Goal: Check status: Check status

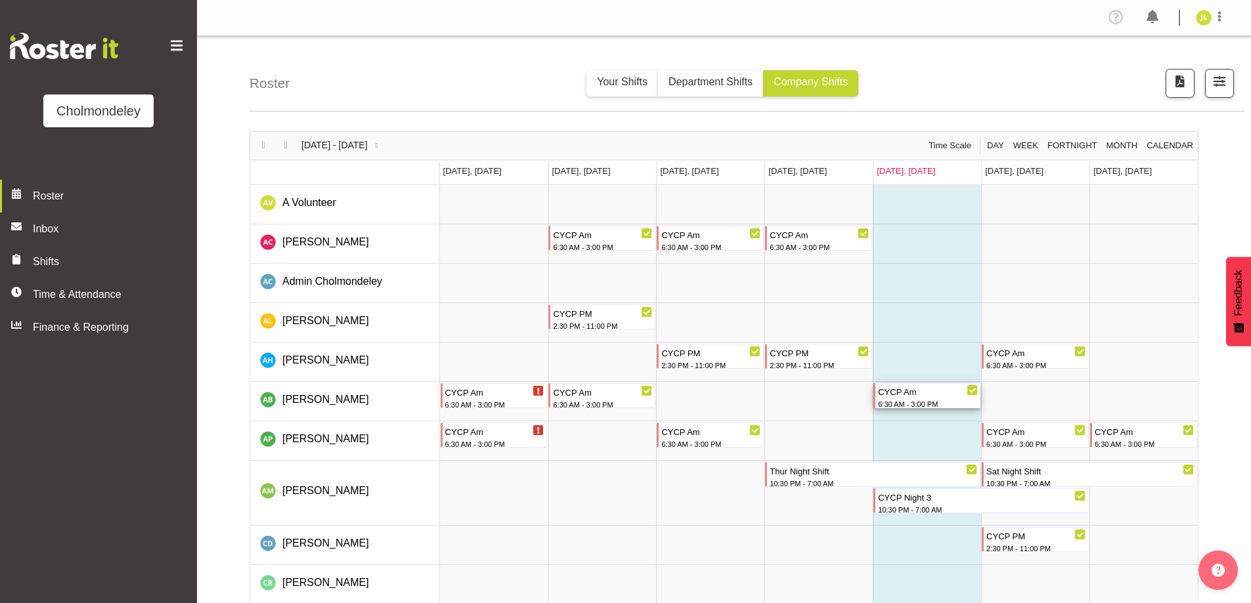
click at [920, 392] on div "CYCP Am" at bounding box center [928, 391] width 100 height 16
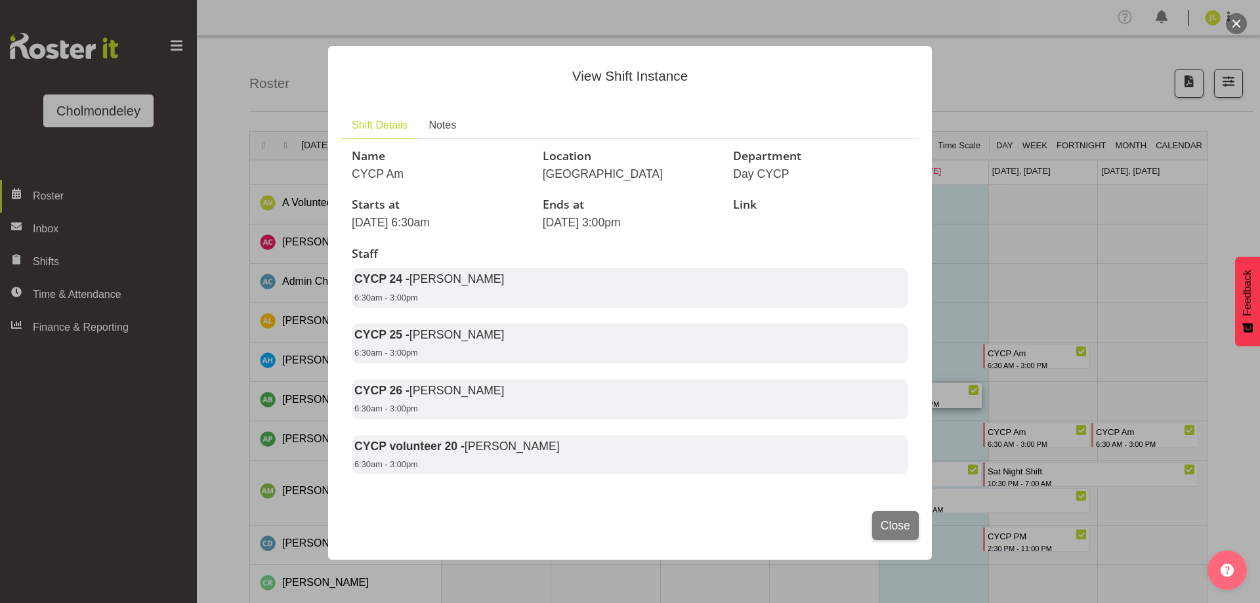
click at [934, 249] on div "View Shift Instance Shift Details Notes Name CYCP Am Location [GEOGRAPHIC_DATA]…" at bounding box center [630, 301] width 630 height 577
click at [897, 534] on span "Close" at bounding box center [896, 525] width 30 height 17
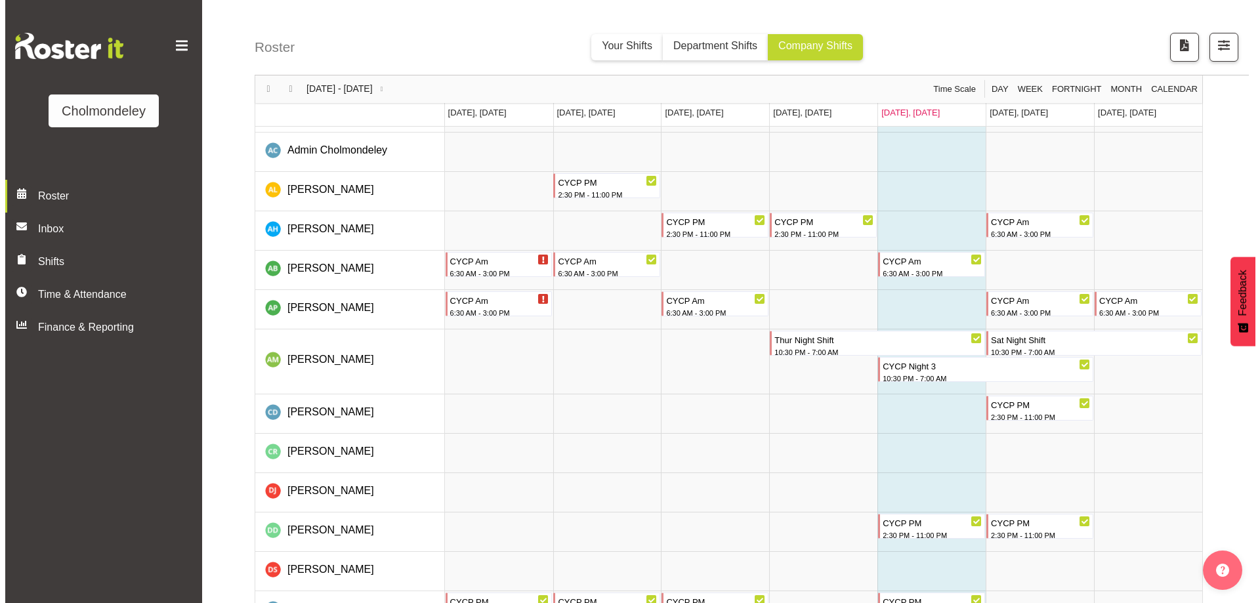
scroll to position [328, 0]
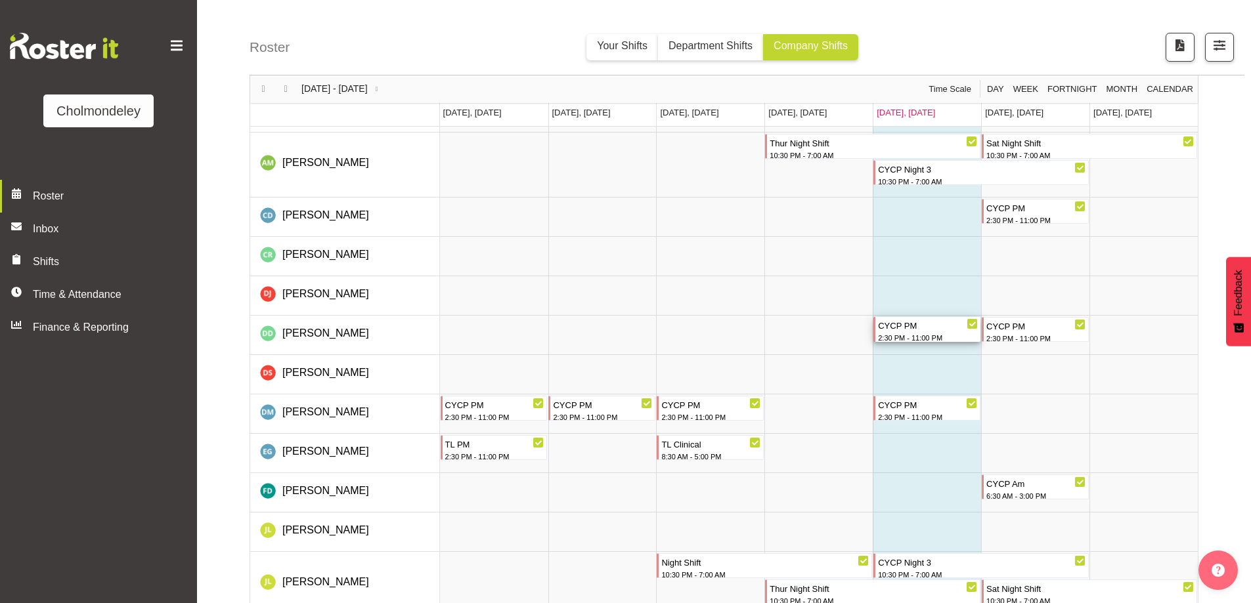
click at [909, 333] on div "2:30 PM - 11:00 PM" at bounding box center [928, 338] width 100 height 12
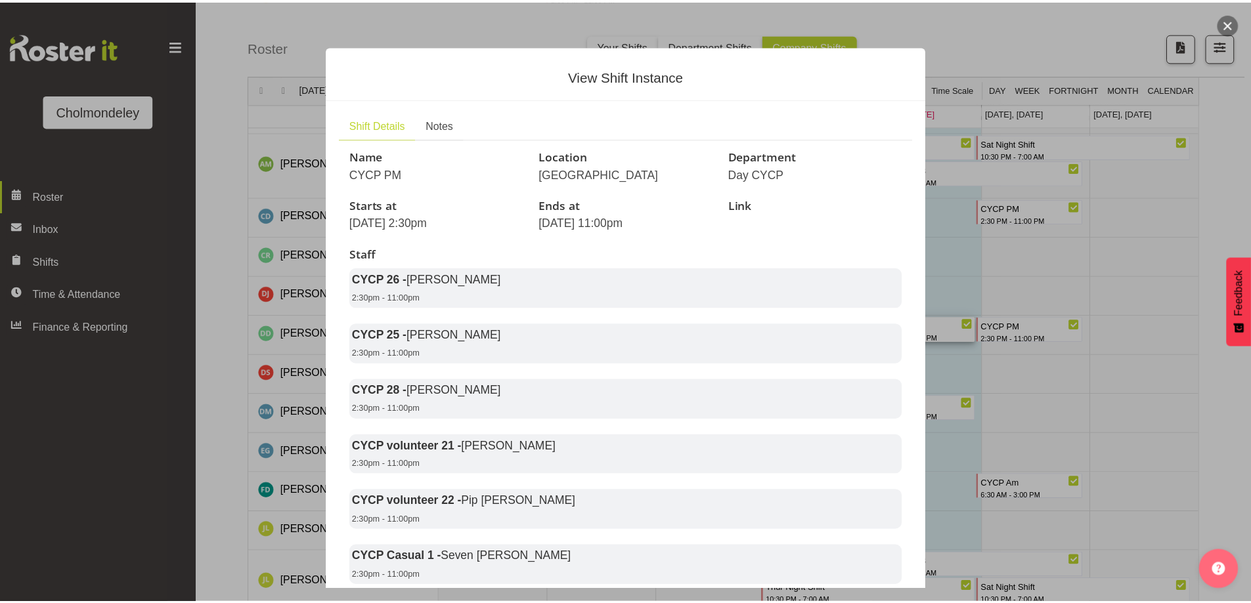
scroll to position [66, 0]
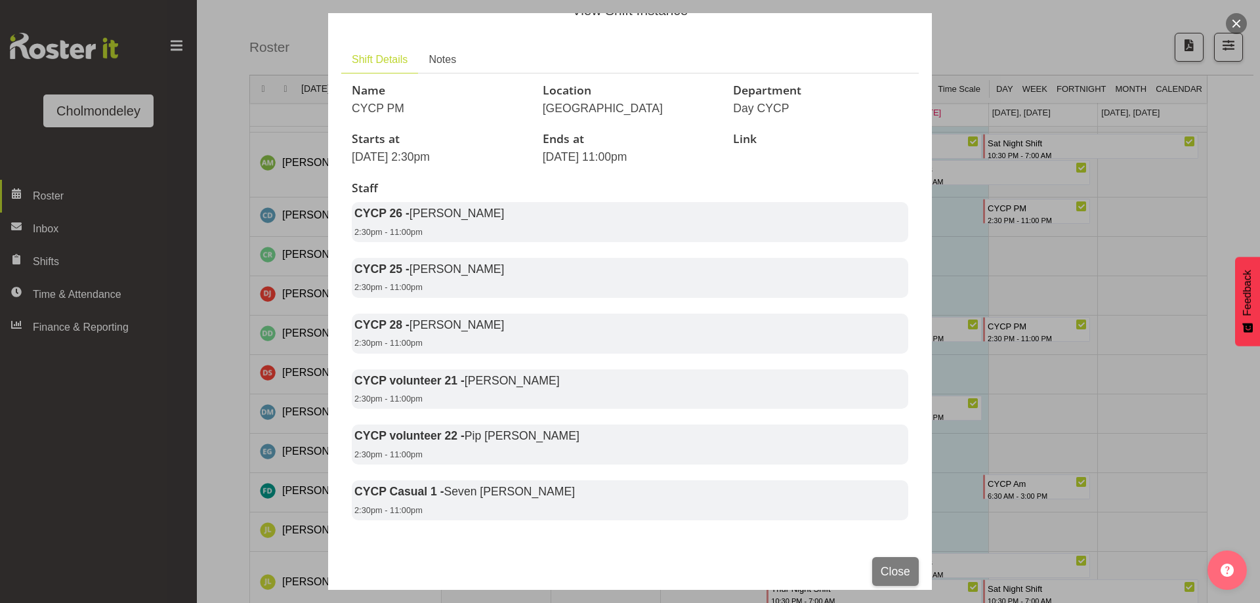
click at [976, 367] on div at bounding box center [630, 301] width 1260 height 603
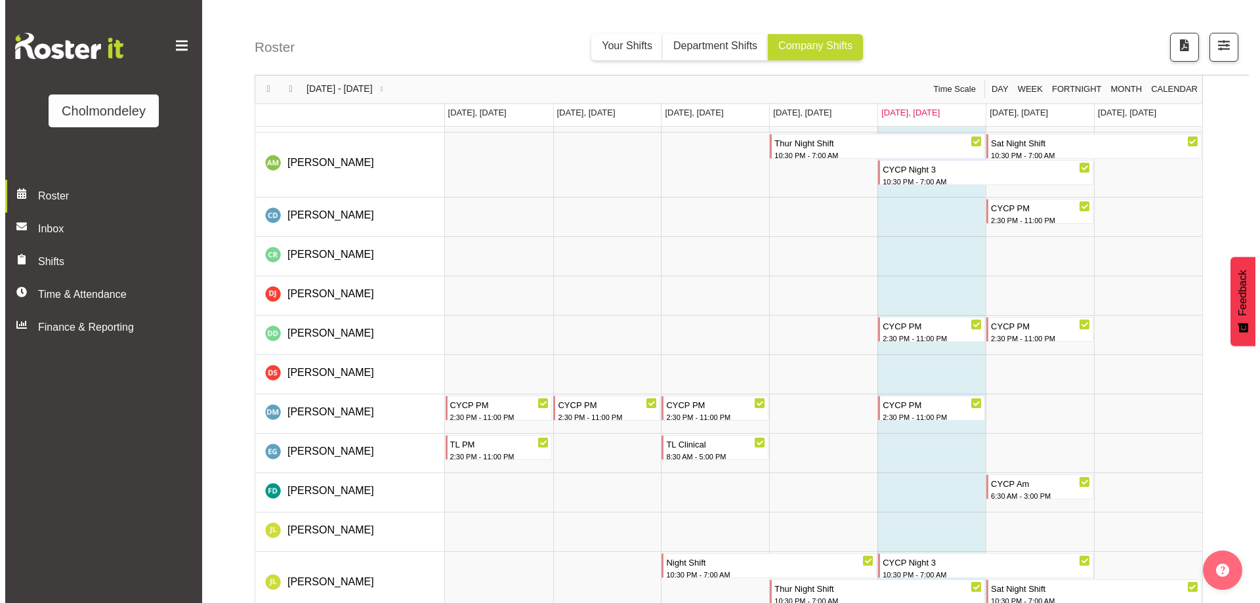
scroll to position [197, 0]
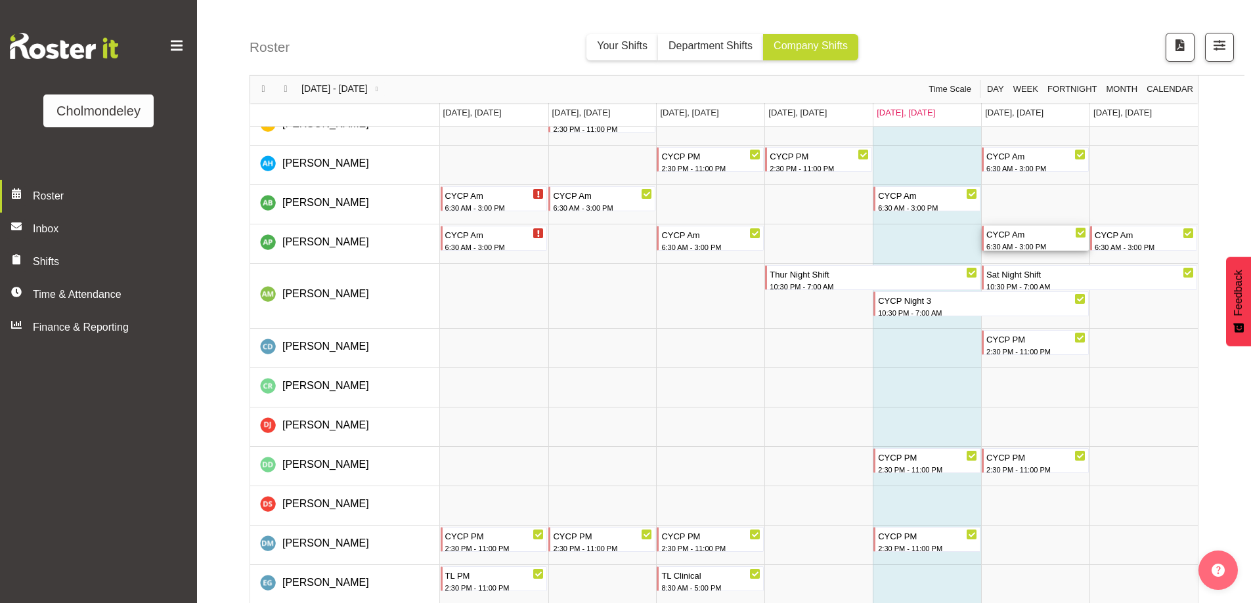
click at [1023, 243] on div "6:30 AM - 3:00 PM" at bounding box center [1036, 247] width 100 height 12
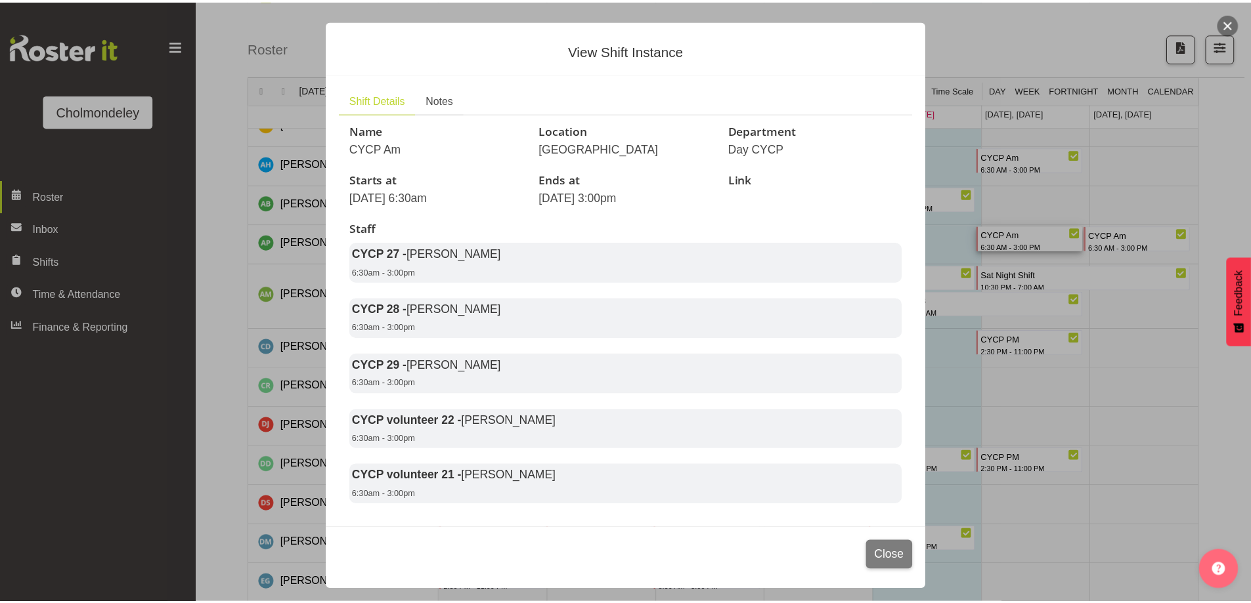
scroll to position [0, 0]
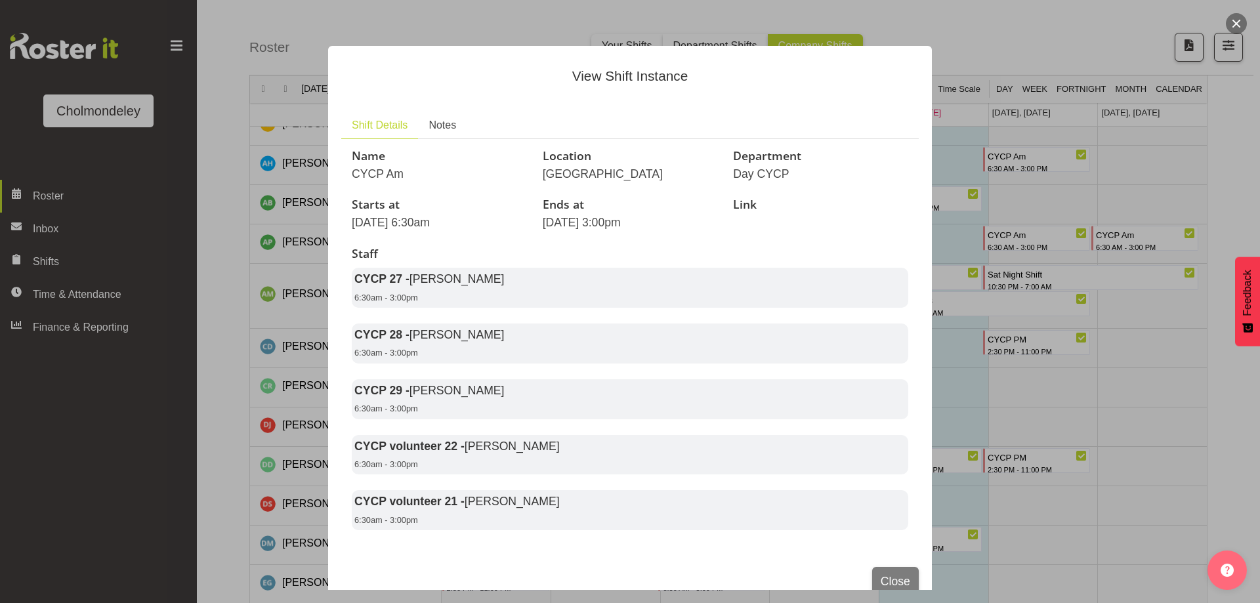
click at [1102, 370] on div at bounding box center [630, 301] width 1260 height 603
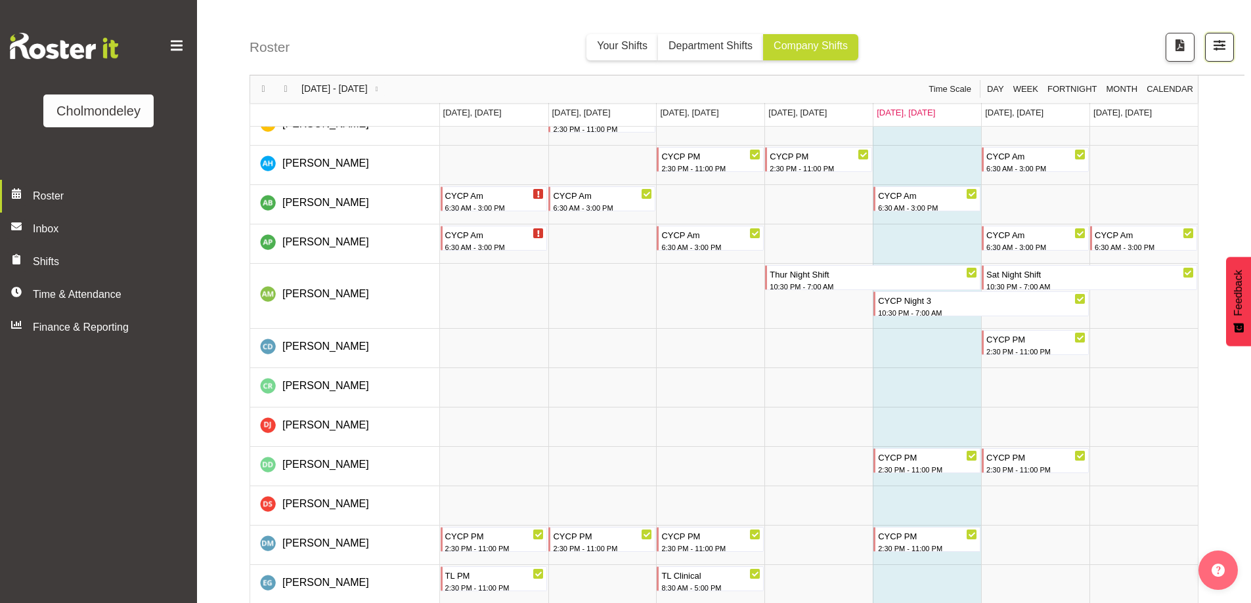
click at [1211, 52] on span "button" at bounding box center [1219, 45] width 17 height 17
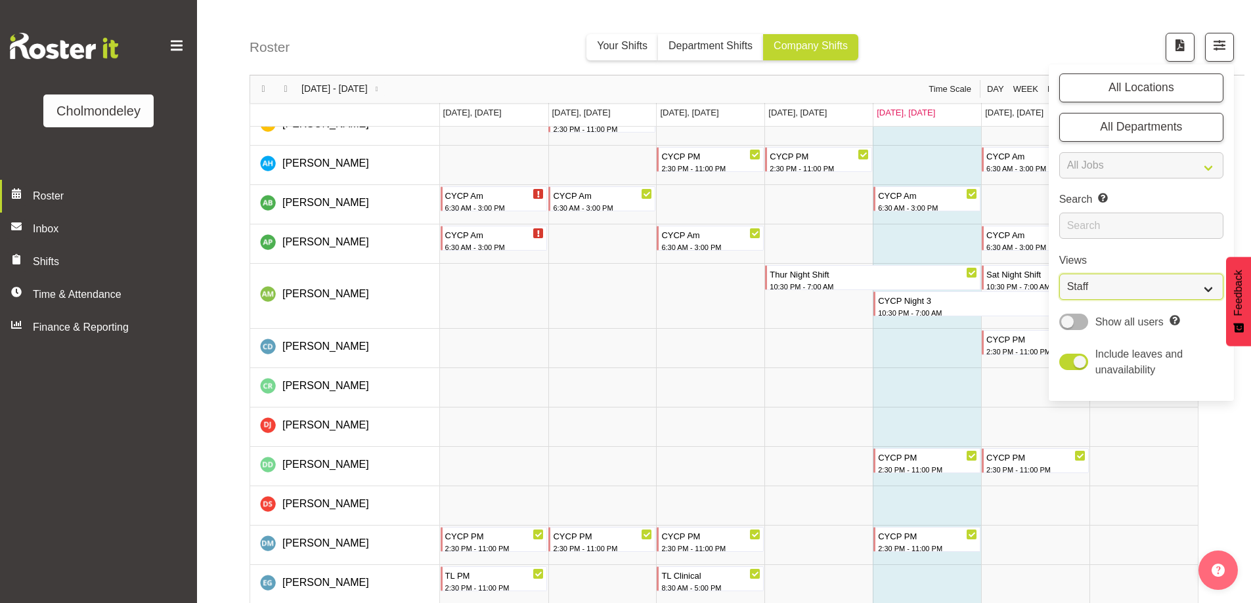
click at [1139, 276] on select "Staff Role Shift - Horizontal Shift - Vertical Staff - Location" at bounding box center [1141, 287] width 164 height 26
click at [1059, 274] on select "Staff Role Shift - Horizontal Shift - Vertical Staff - Location" at bounding box center [1141, 287] width 164 height 26
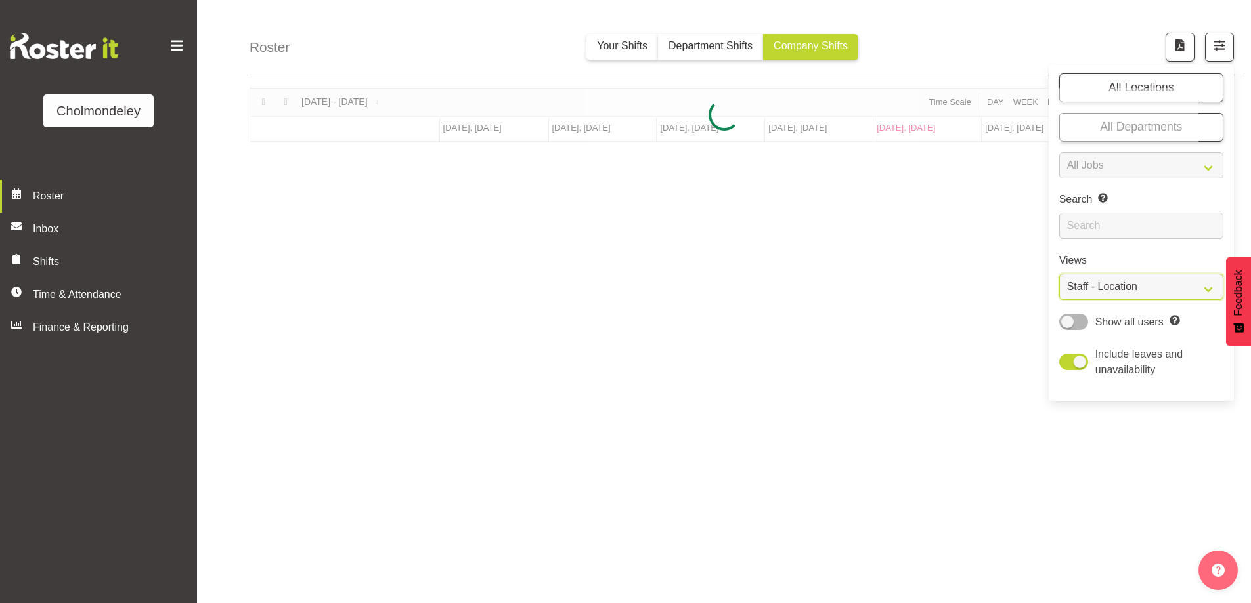
scroll to position [43, 0]
click at [1127, 293] on div "Roster Your Shifts Department Shifts Company Shifts All Locations [GEOGRAPHIC_D…" at bounding box center [724, 298] width 1054 height 611
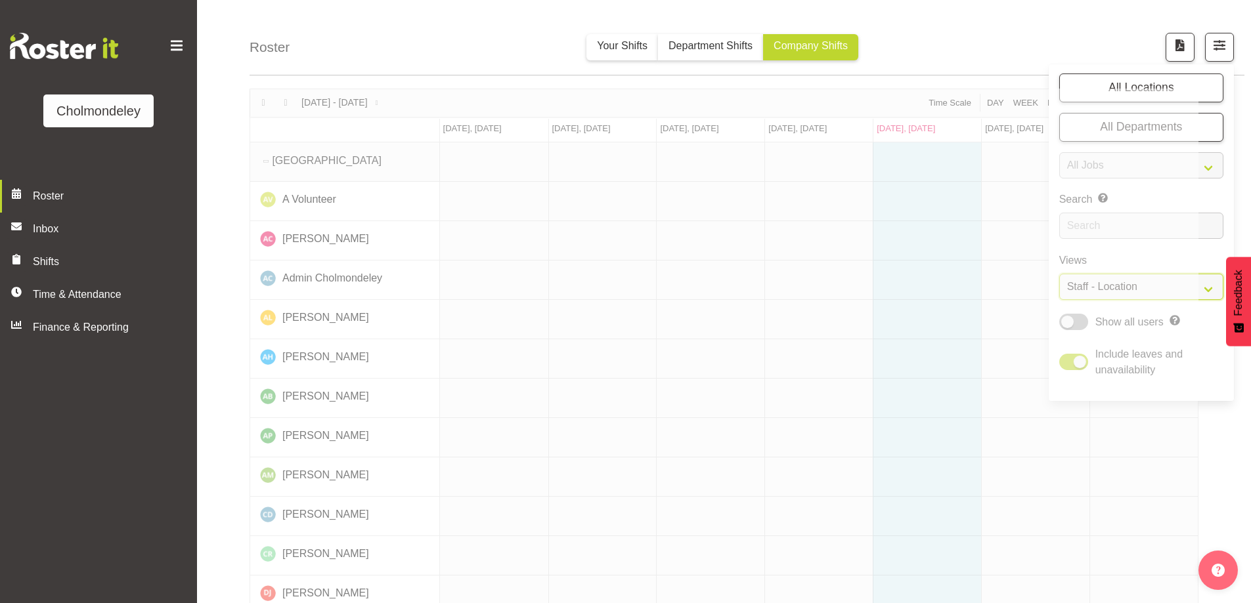
scroll to position [197, 0]
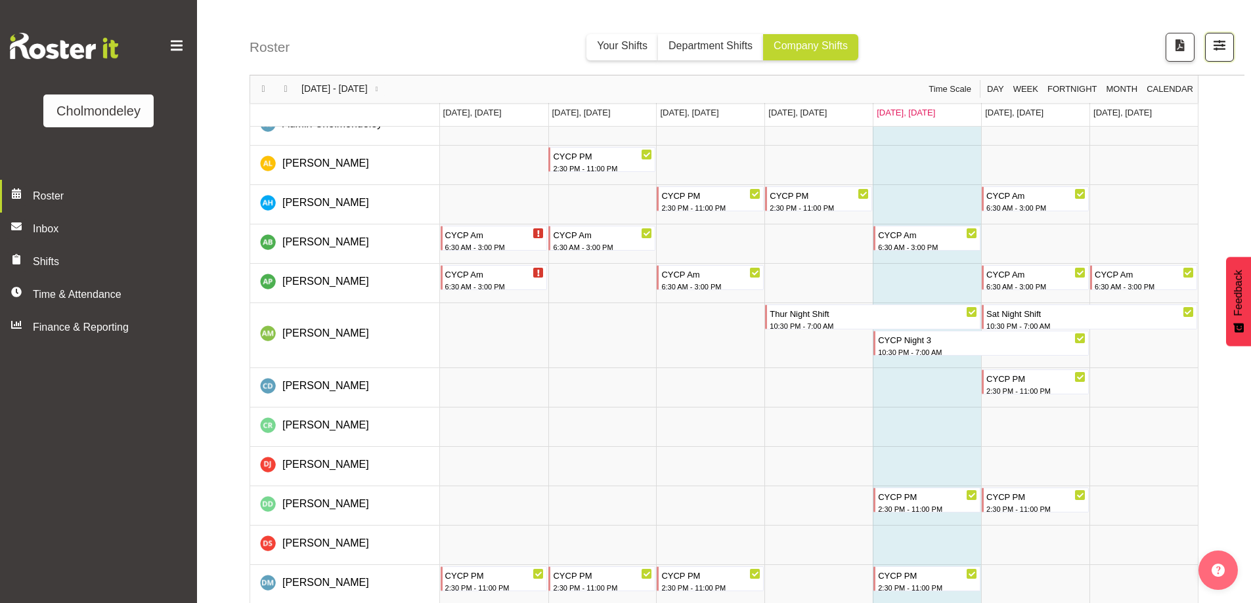
click at [1221, 47] on span "button" at bounding box center [1219, 45] width 17 height 17
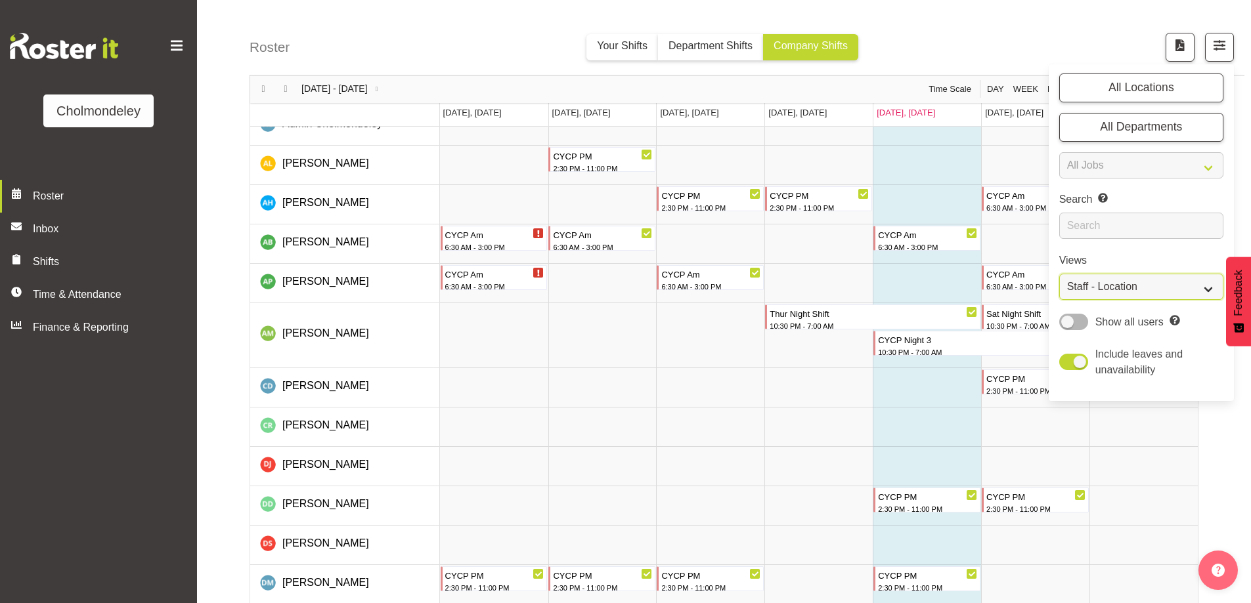
click at [1166, 280] on select "Staff Role Shift - Horizontal Shift - Vertical Staff - Location" at bounding box center [1141, 287] width 164 height 26
select select "shift"
click at [1059, 274] on select "Staff Role Shift - Horizontal Shift - Vertical Staff - Location" at bounding box center [1141, 287] width 164 height 26
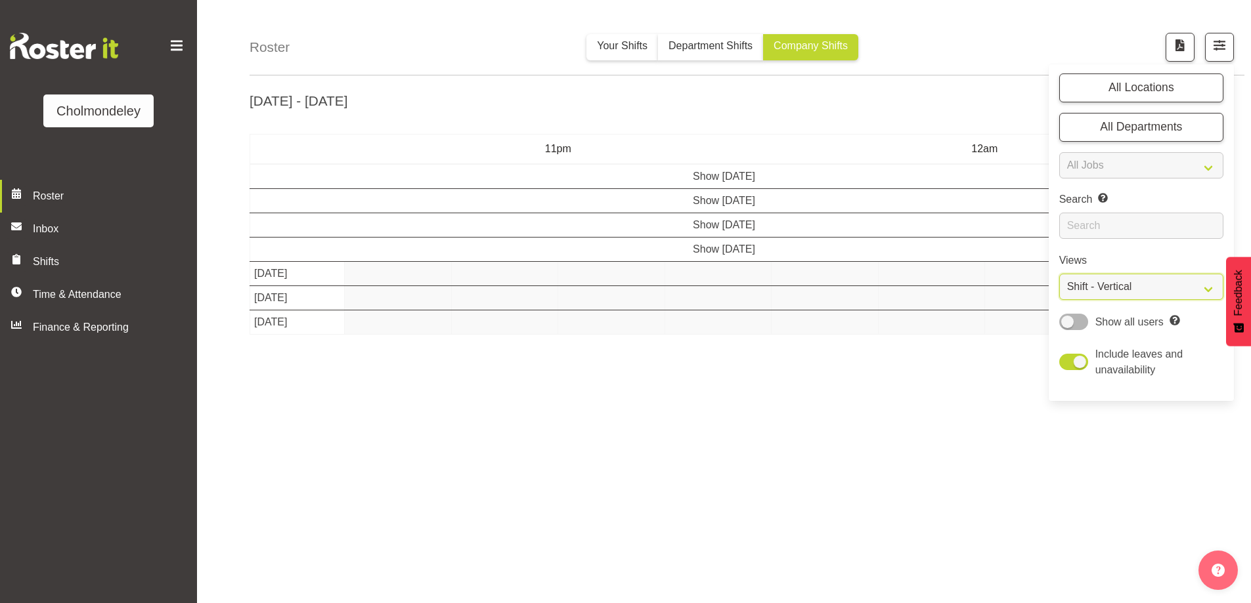
scroll to position [43, 0]
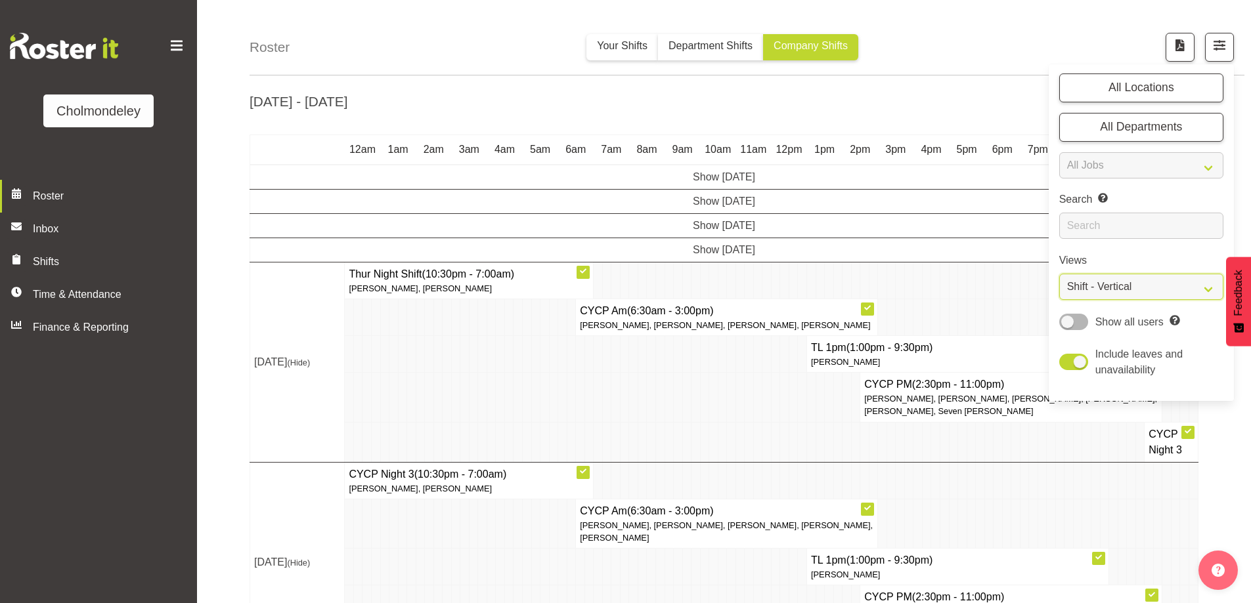
scroll to position [197, 0]
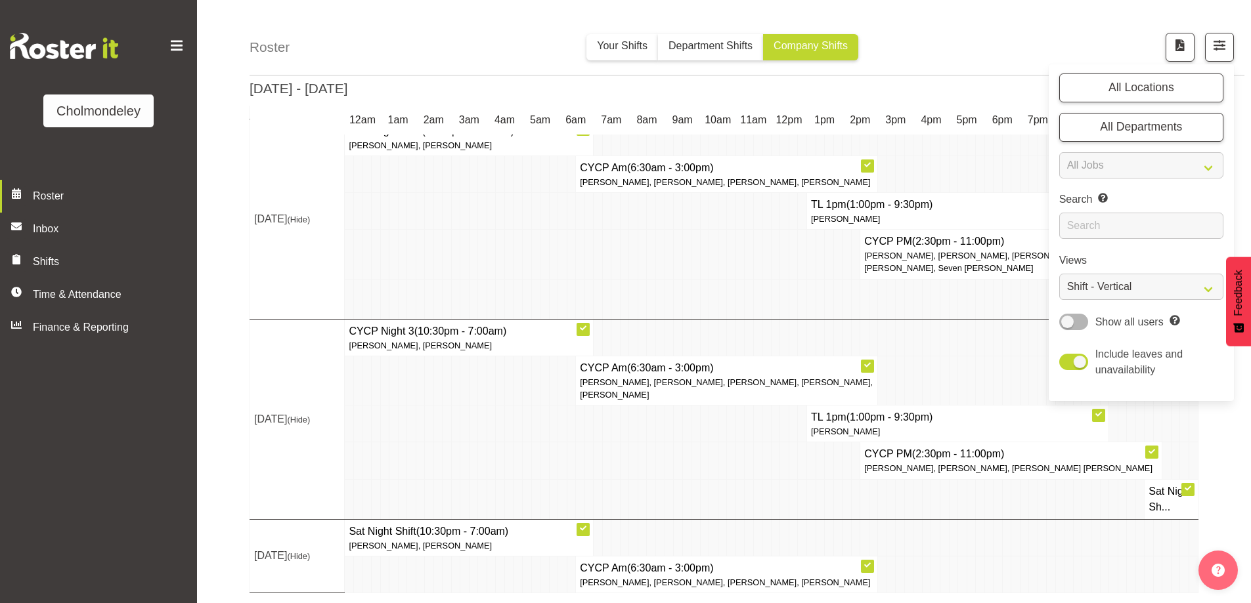
click at [787, 506] on td at bounding box center [784, 499] width 9 height 40
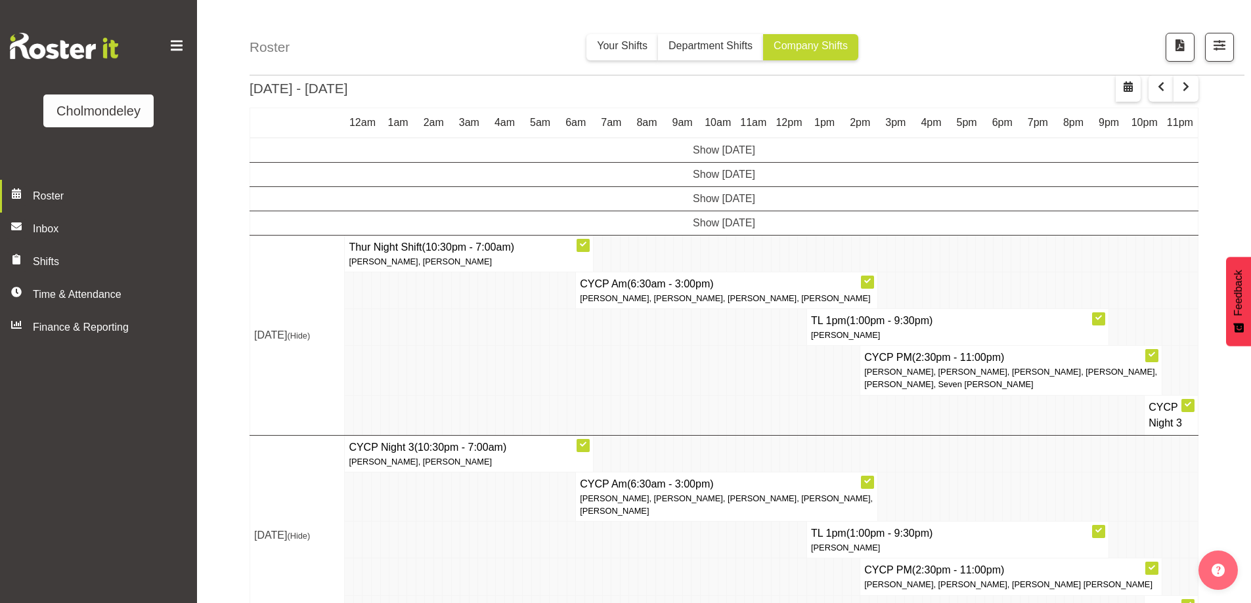
scroll to position [0, 0]
